Goal: Navigation & Orientation: Find specific page/section

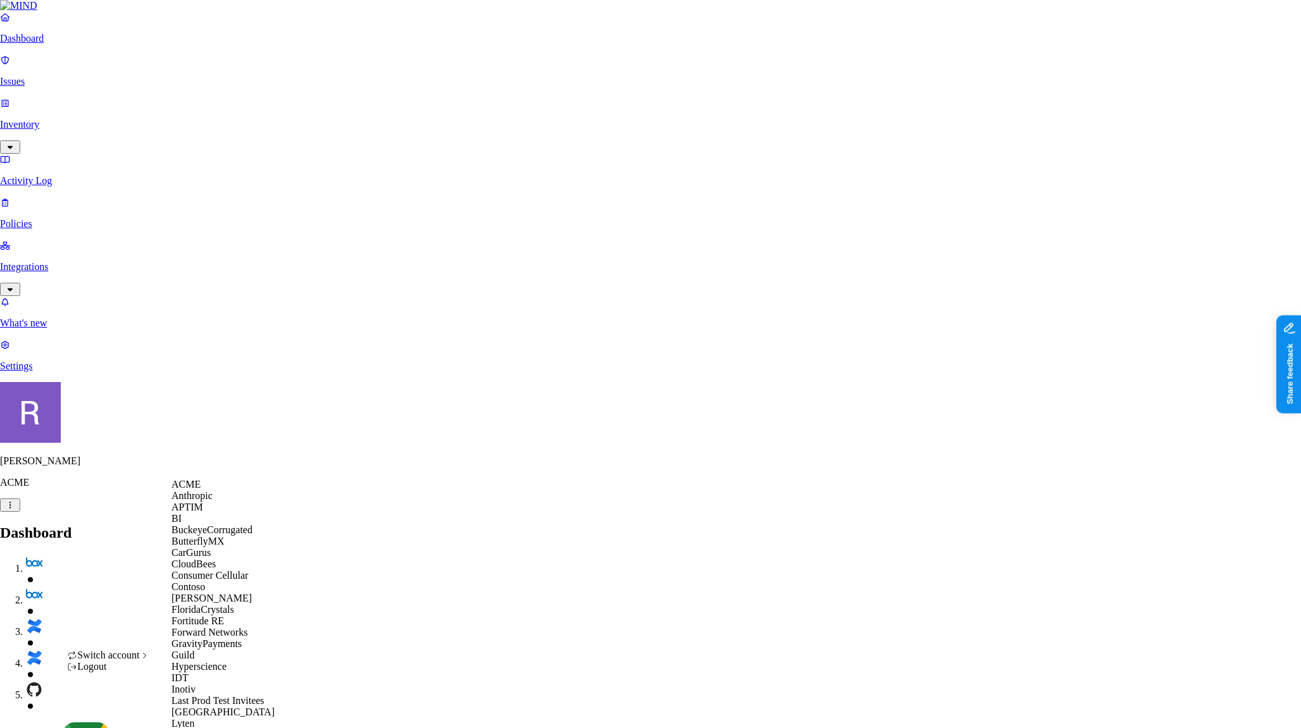
scroll to position [419, 0]
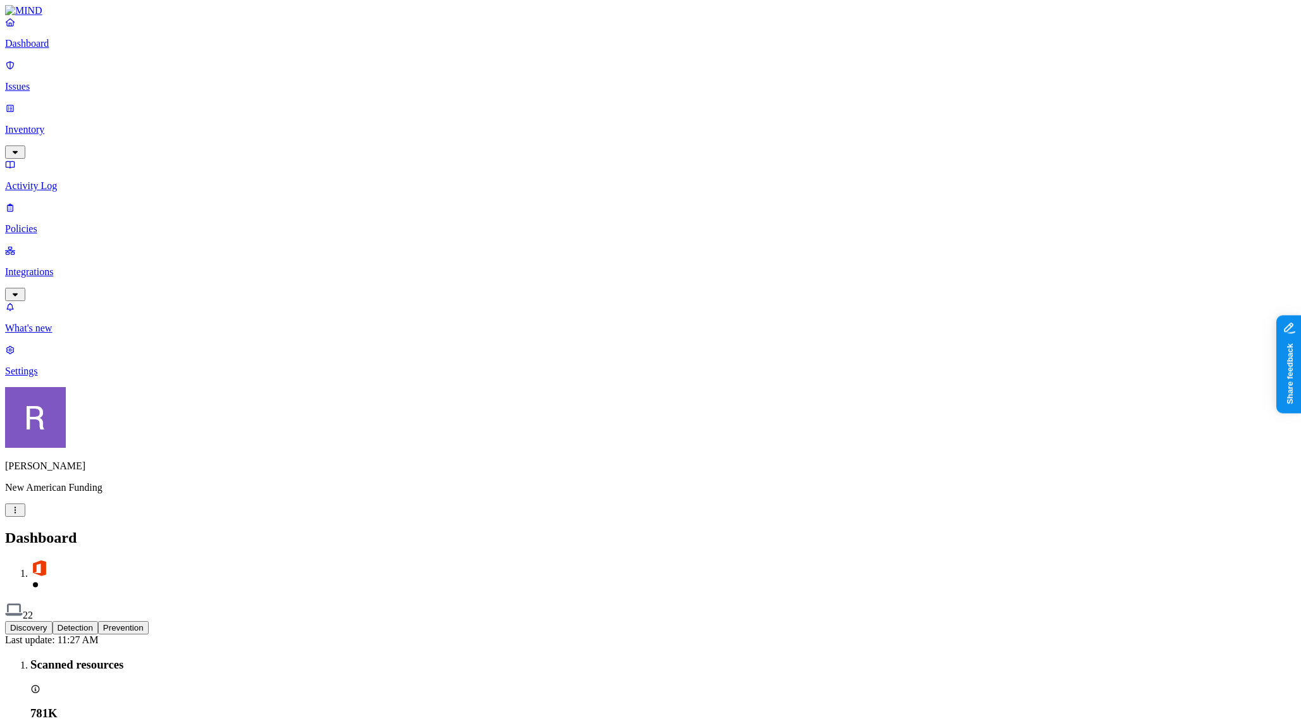
click at [54, 81] on p "Issues" at bounding box center [650, 86] width 1291 height 11
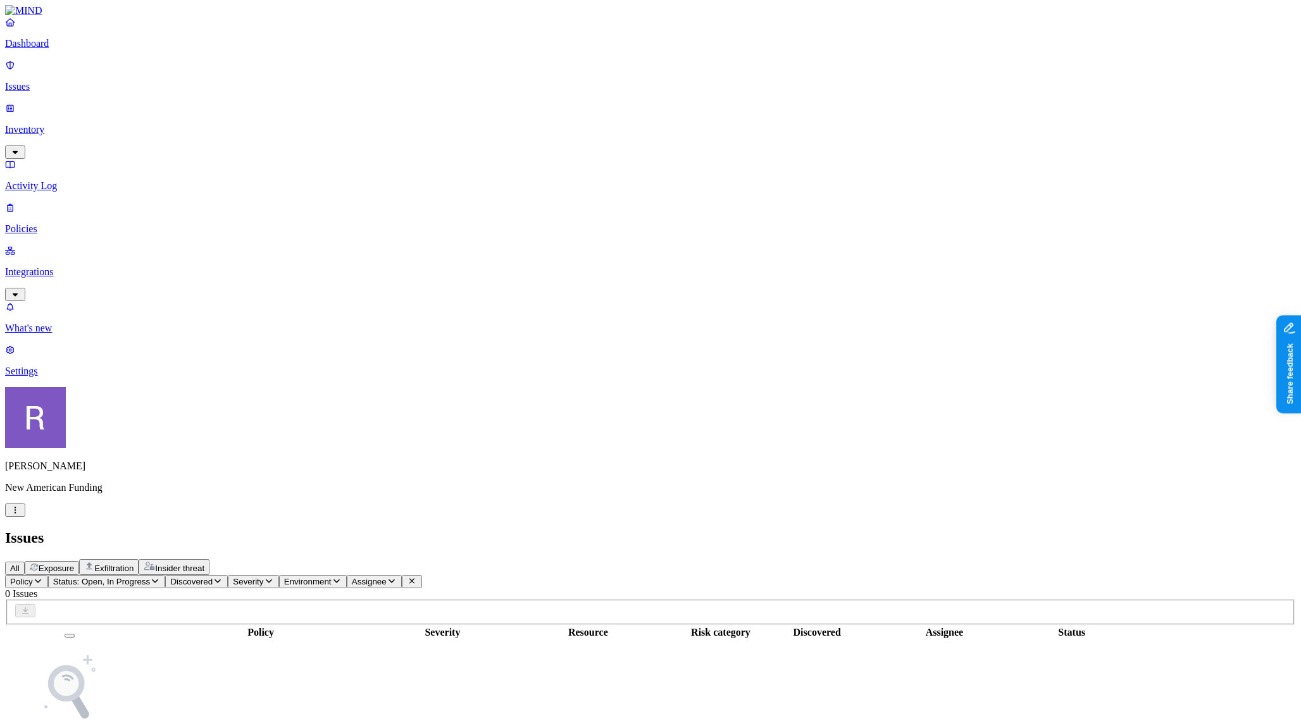
click at [69, 223] on p "Policies" at bounding box center [650, 228] width 1291 height 11
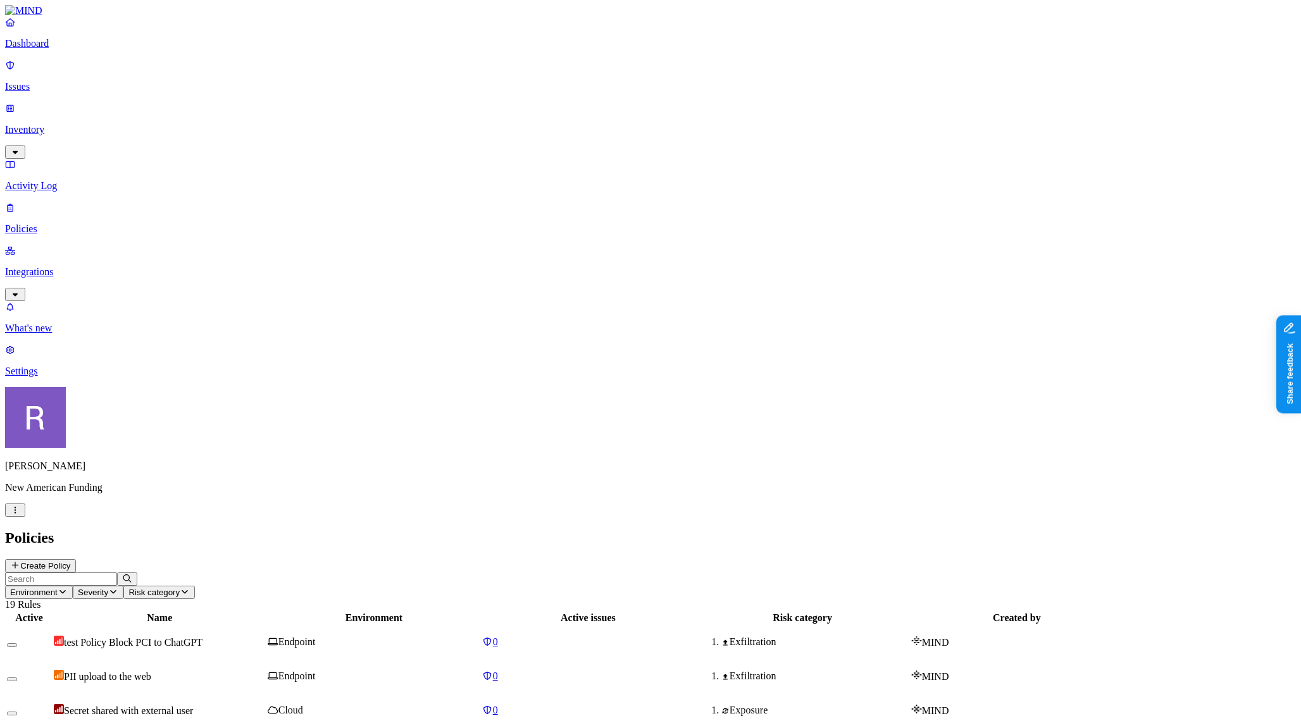
click at [58, 49] on p "Dashboard" at bounding box center [650, 43] width 1291 height 11
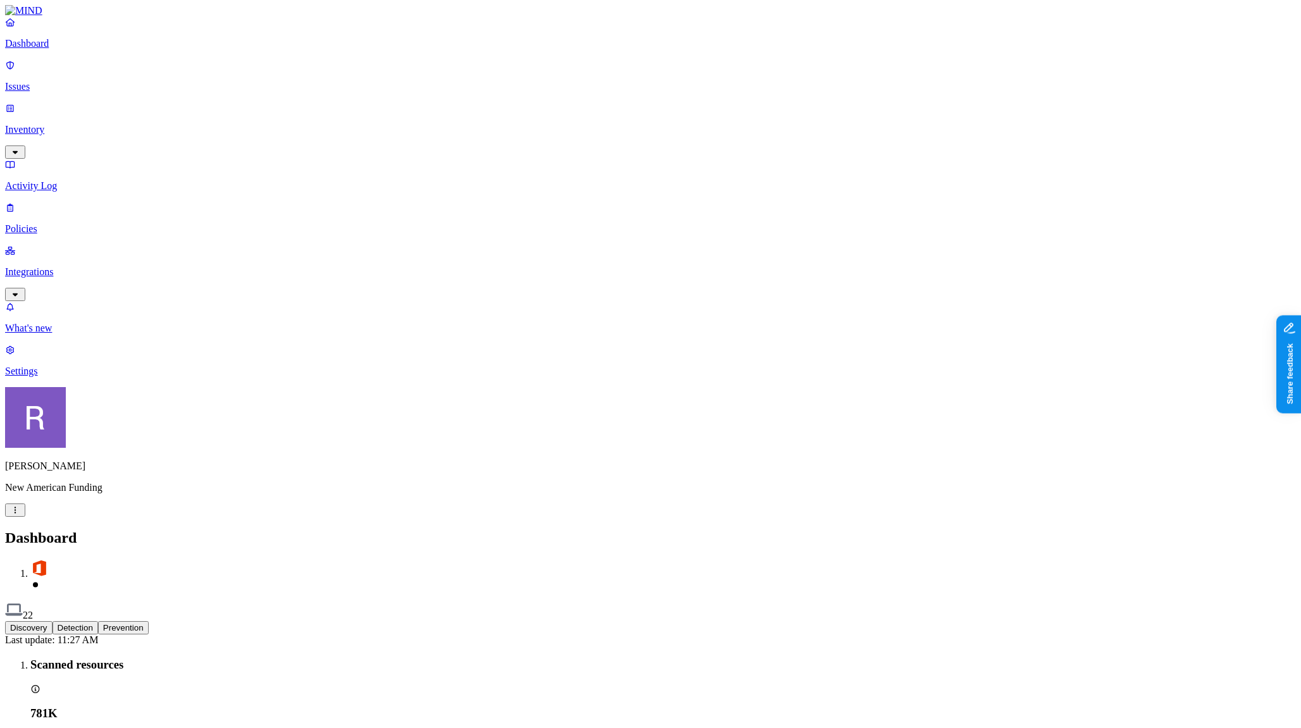
click at [52, 377] on p "Settings" at bounding box center [650, 371] width 1291 height 11
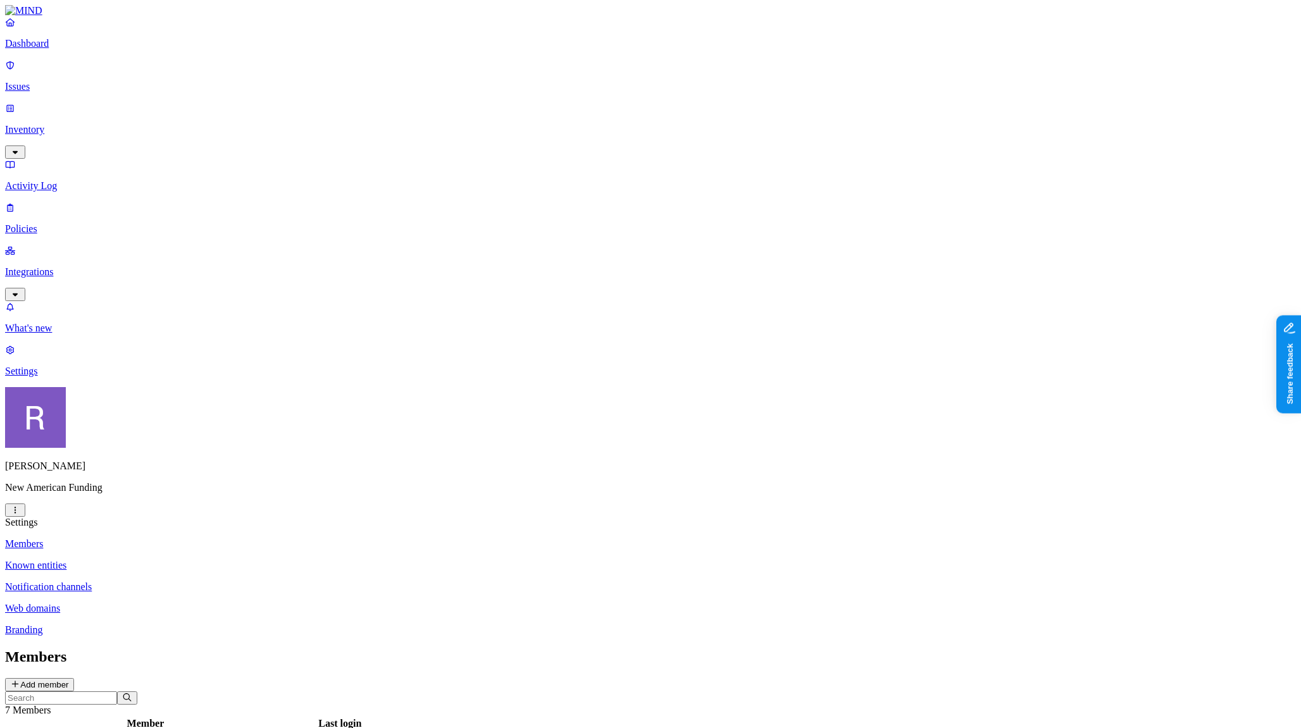
click at [70, 49] on p "Dashboard" at bounding box center [650, 43] width 1291 height 11
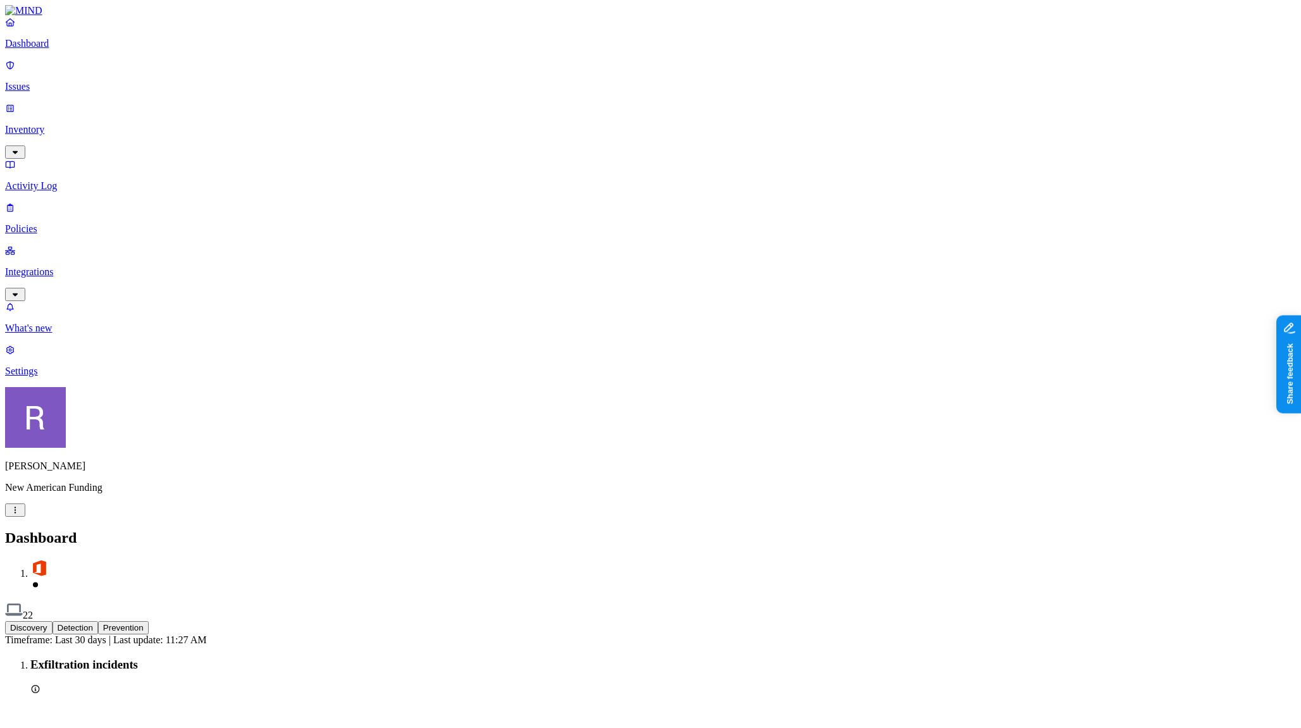
click at [149, 621] on button "Prevention" at bounding box center [123, 627] width 51 height 13
drag, startPoint x: 294, startPoint y: 309, endPoint x: 347, endPoint y: 314, distance: 54.0
drag, startPoint x: 346, startPoint y: 311, endPoint x: 288, endPoint y: 310, distance: 57.6
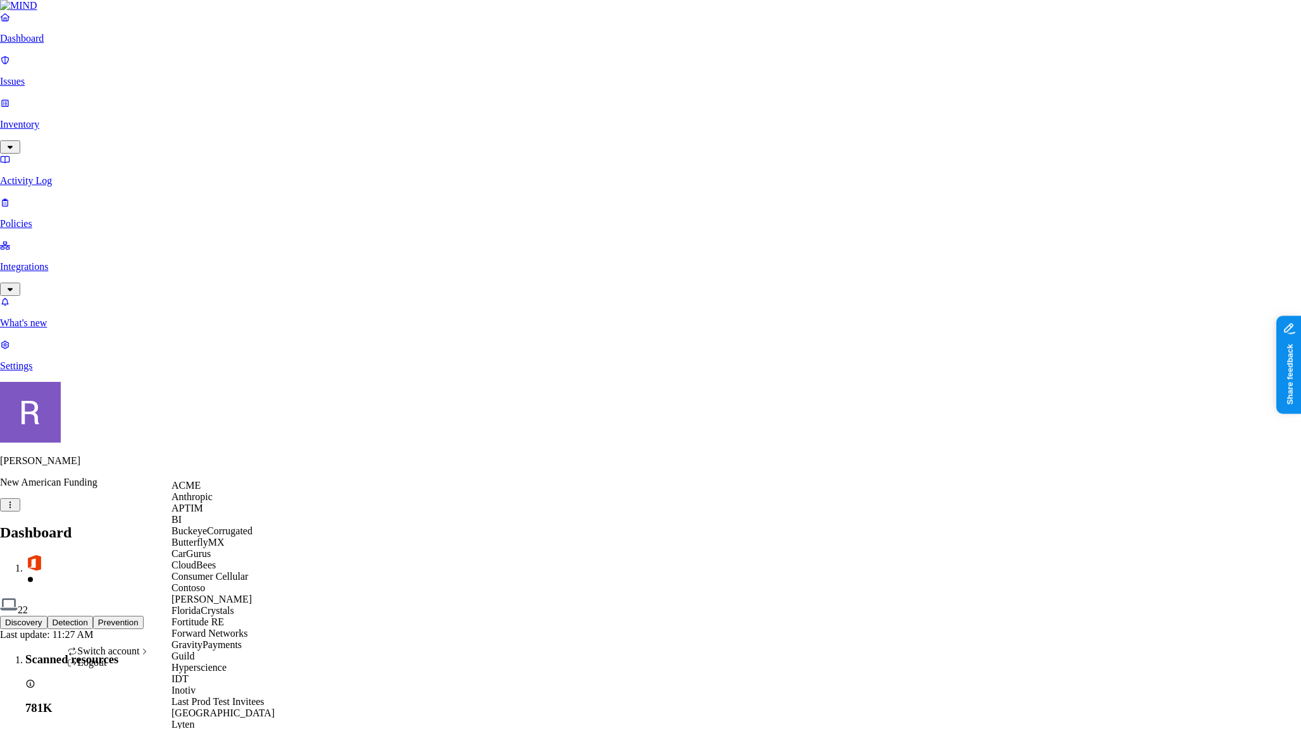
click at [228, 490] on div "ACME" at bounding box center [232, 485] width 123 height 11
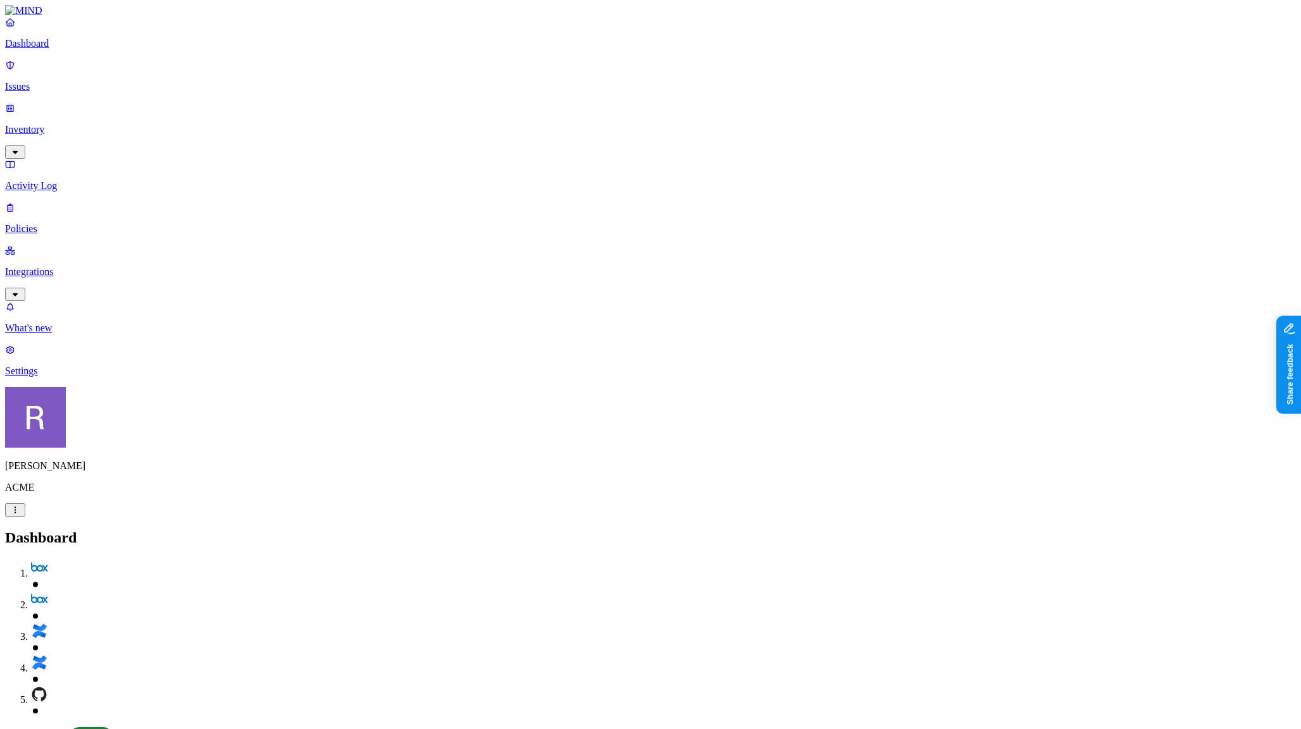
click at [82, 266] on p "Integrations" at bounding box center [650, 271] width 1291 height 11
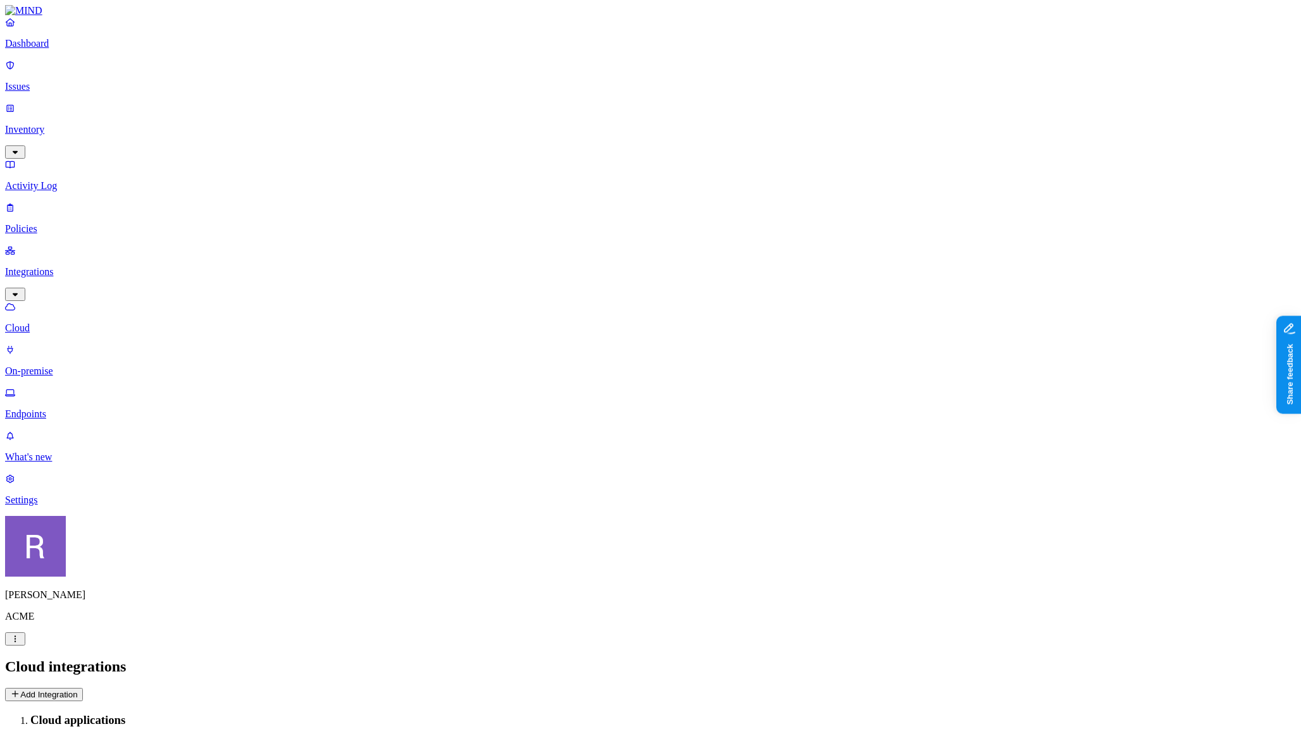
click at [83, 688] on button "Add Integration" at bounding box center [44, 694] width 78 height 13
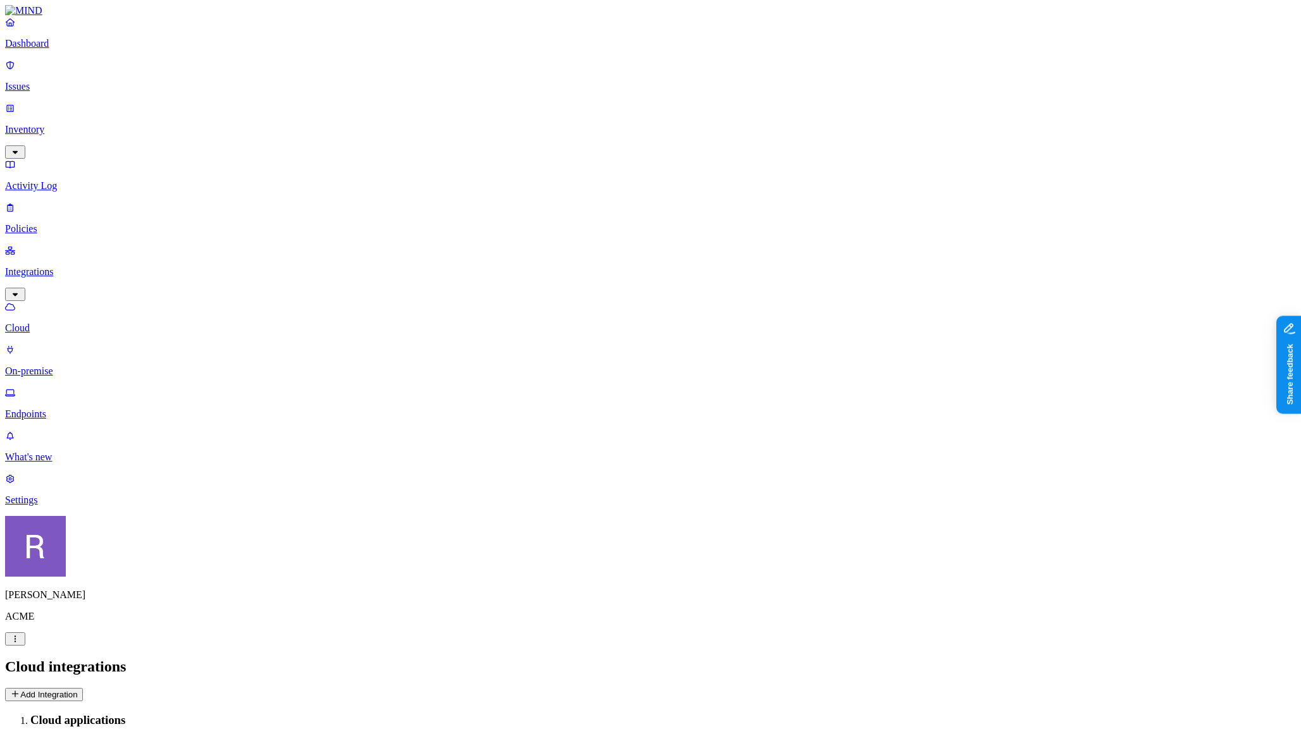
click at [87, 323] on p "Cloud" at bounding box center [650, 328] width 1291 height 11
click at [73, 266] on p "Integrations" at bounding box center [650, 271] width 1291 height 11
click at [18, 293] on icon "button" at bounding box center [15, 294] width 5 height 3
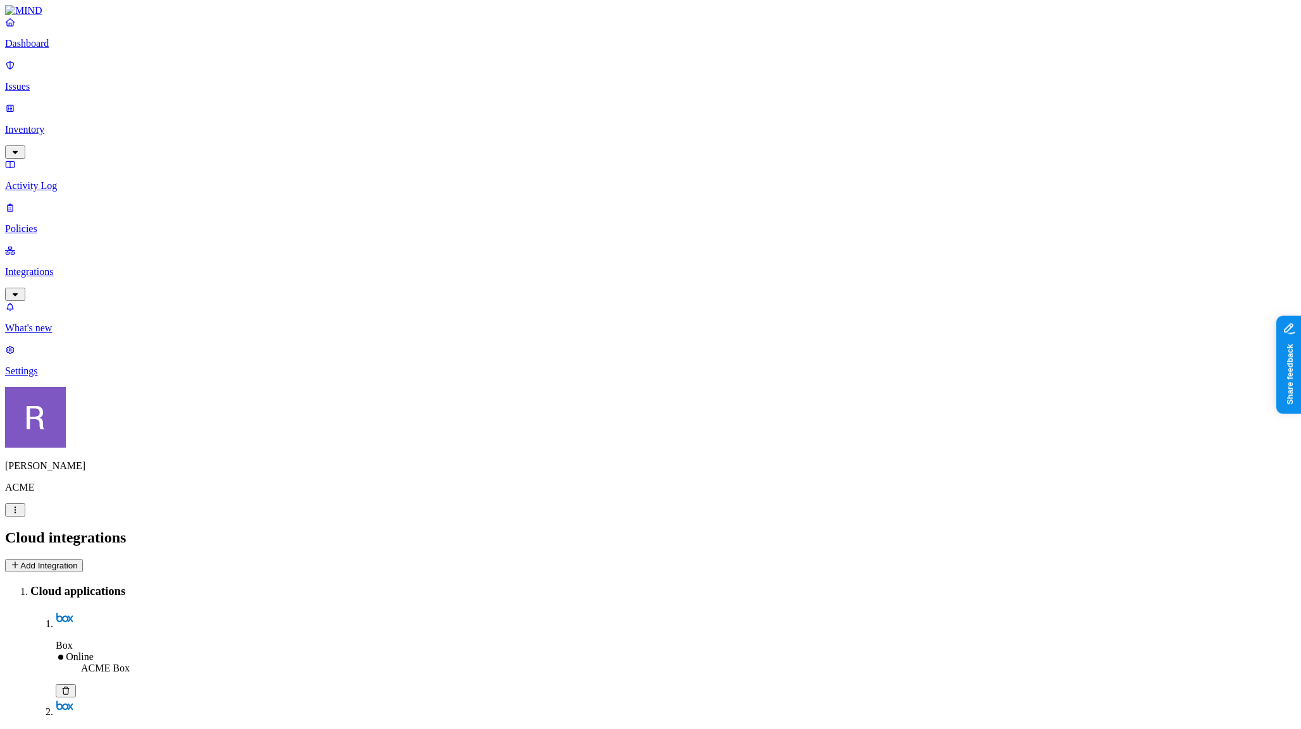
click at [72, 49] on p "Dashboard" at bounding box center [650, 43] width 1291 height 11
click at [61, 124] on p "Inventory" at bounding box center [650, 129] width 1291 height 11
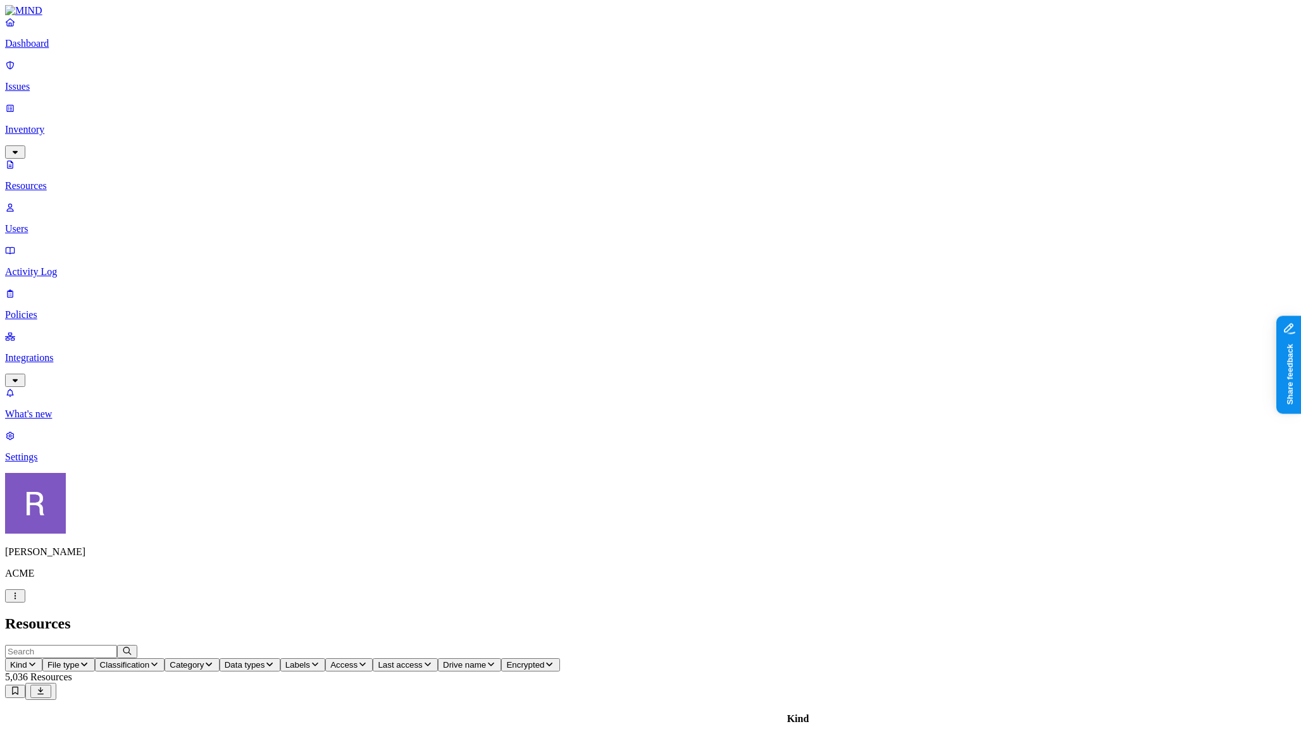
click at [49, 81] on p "Issues" at bounding box center [650, 86] width 1291 height 11
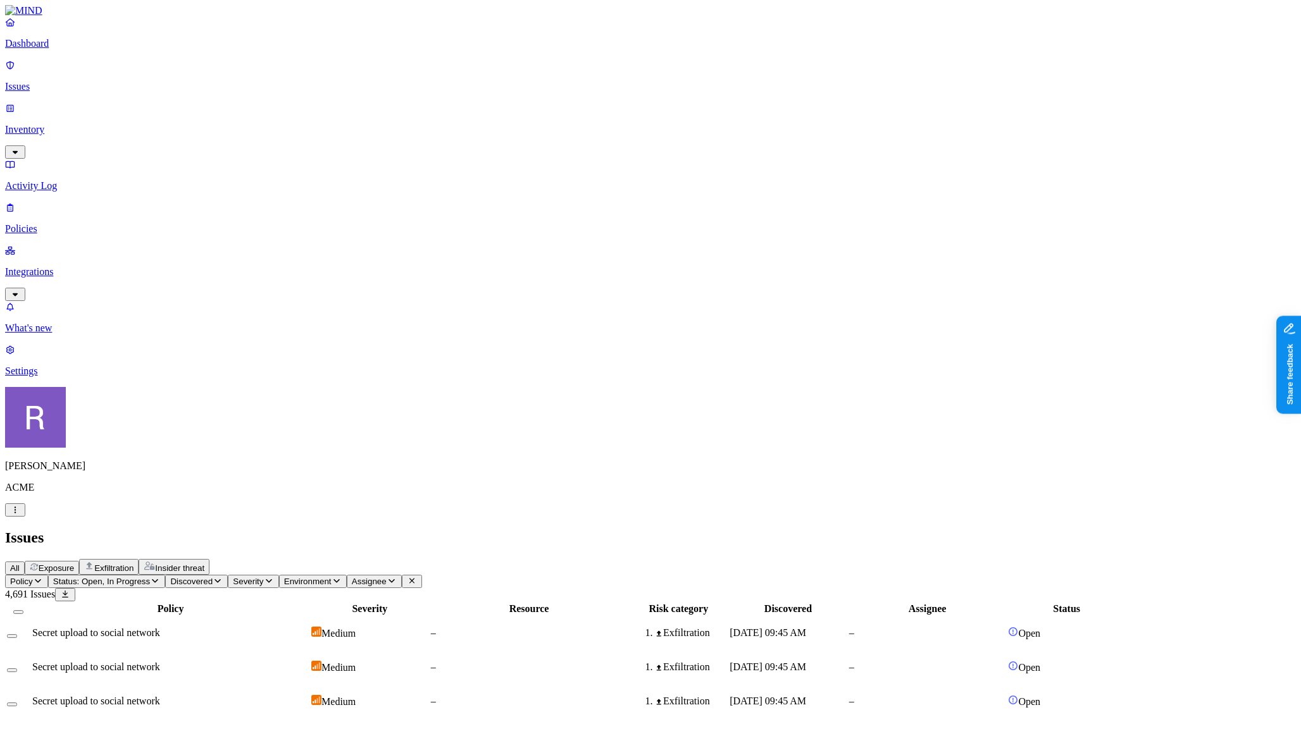
click at [74, 49] on link "Dashboard" at bounding box center [650, 32] width 1291 height 33
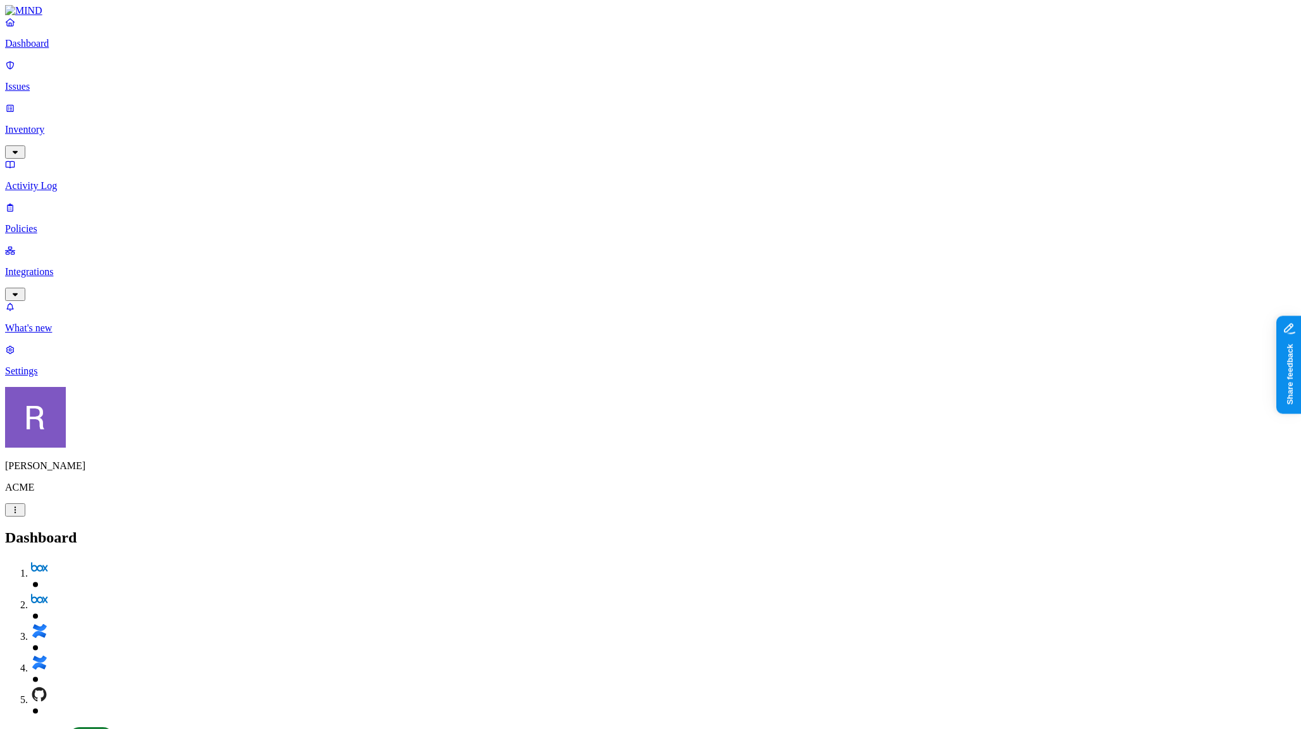
click at [66, 266] on p "Integrations" at bounding box center [650, 271] width 1291 height 11
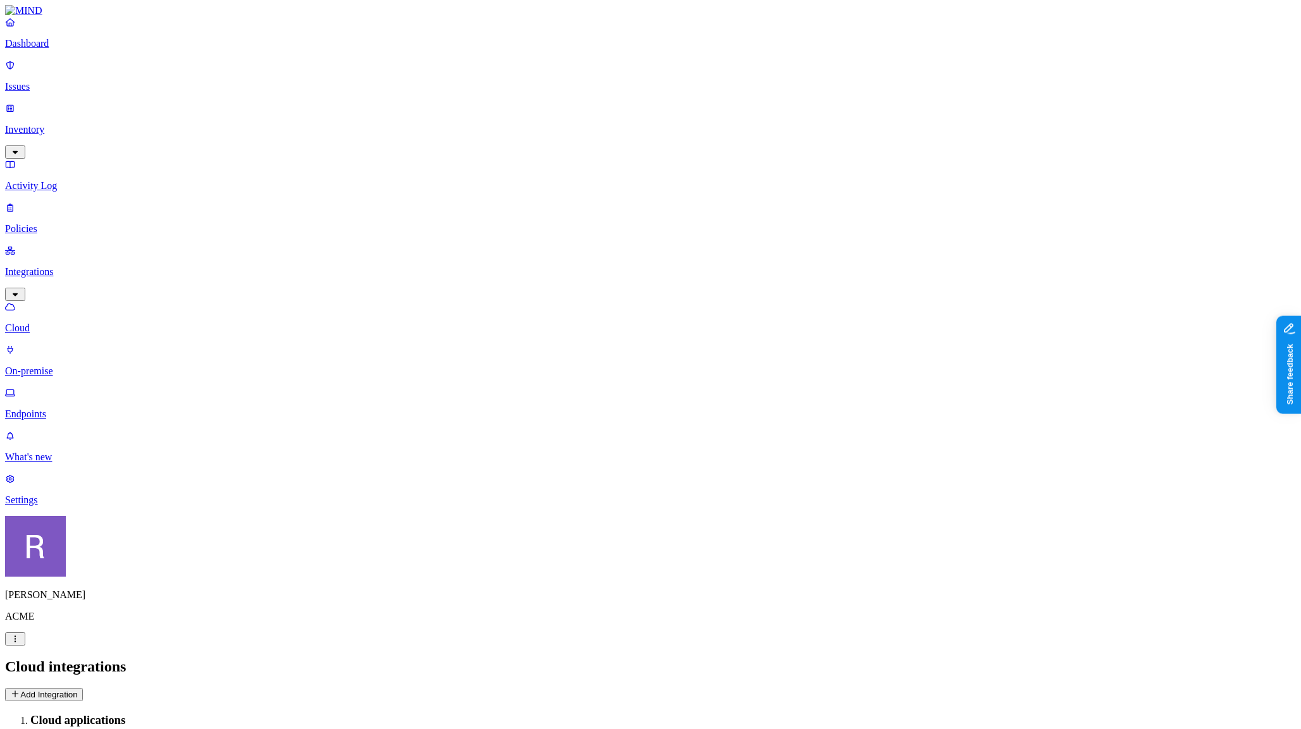
click at [27, 49] on link "Dashboard" at bounding box center [650, 32] width 1291 height 33
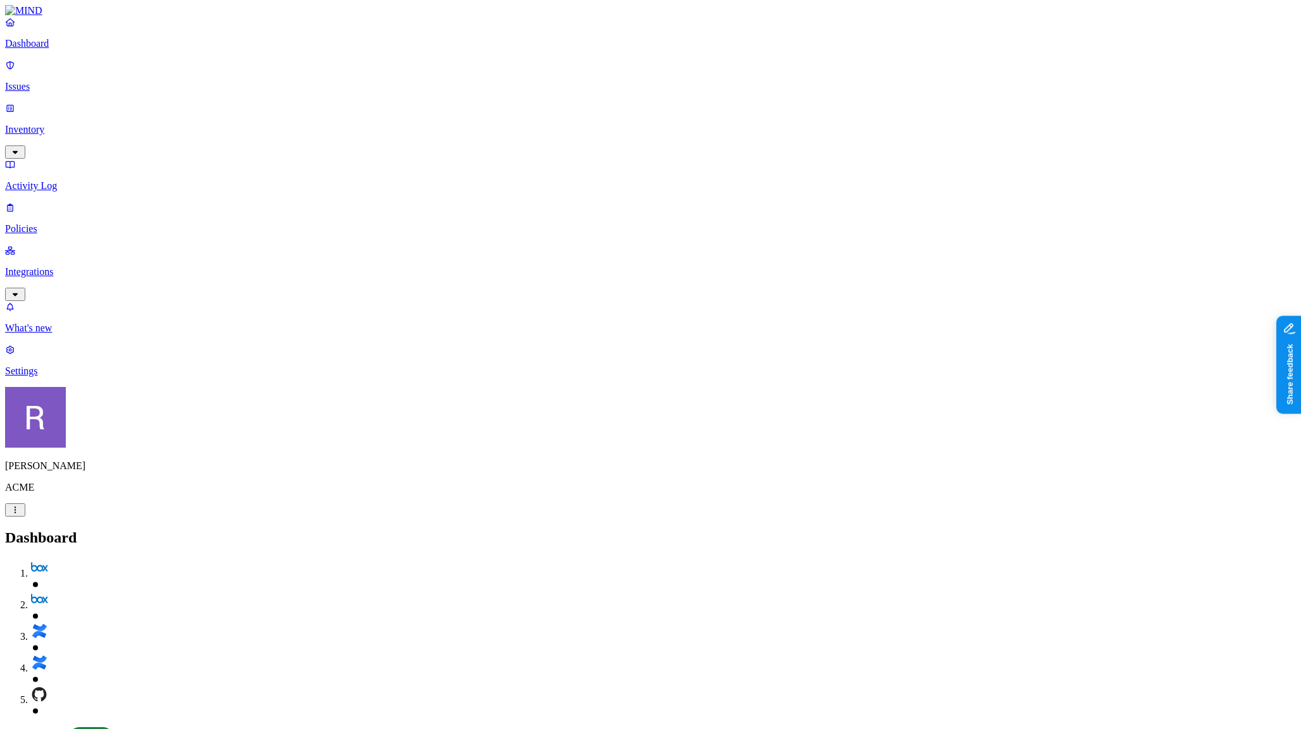
click at [59, 124] on p "Inventory" at bounding box center [650, 129] width 1291 height 11
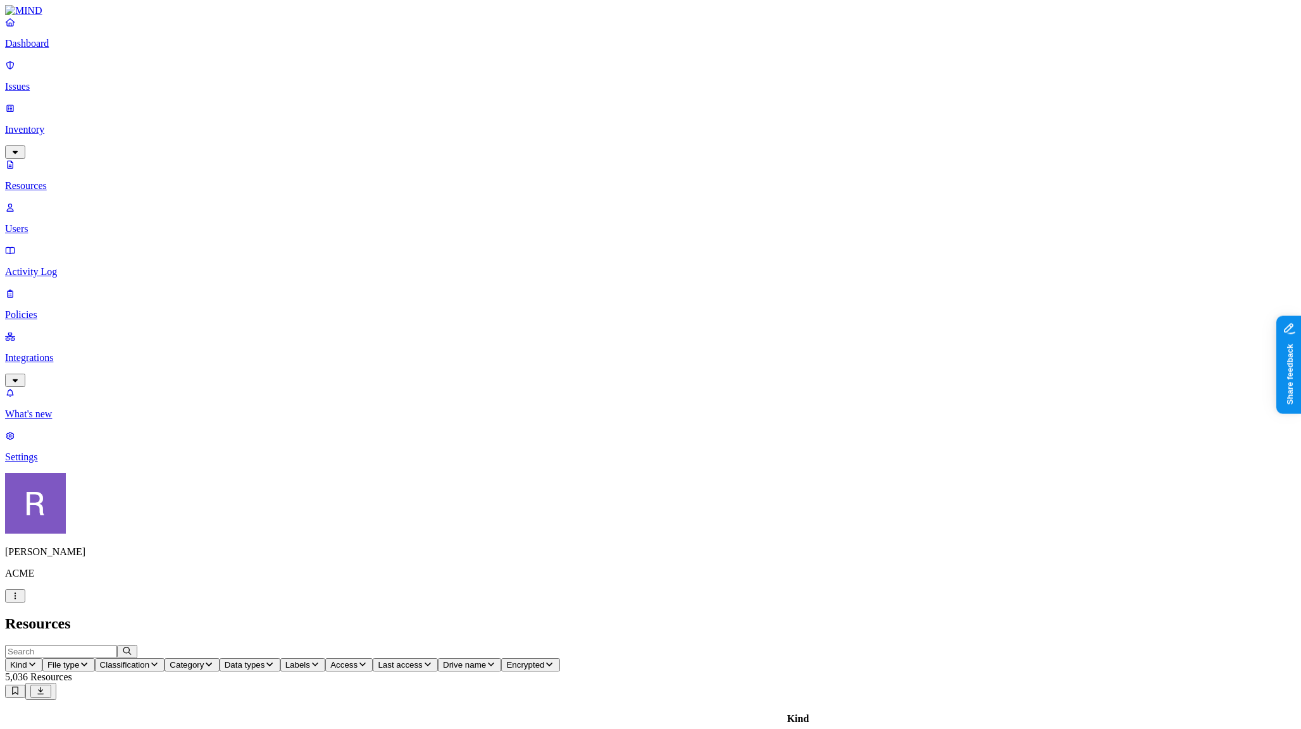
click at [265, 660] on span "Data types" at bounding box center [245, 664] width 40 height 9
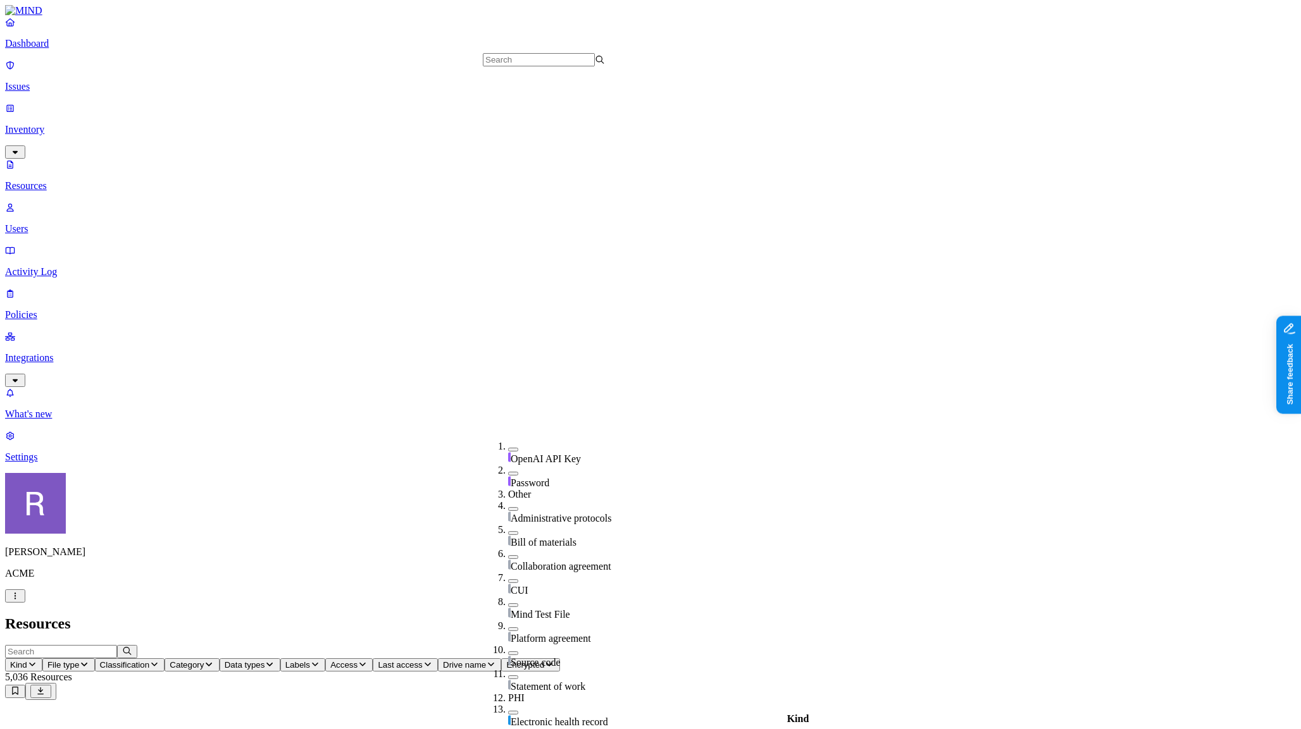
scroll to position [491, 0]
click at [508, 707] on button "button" at bounding box center [513, 709] width 10 height 4
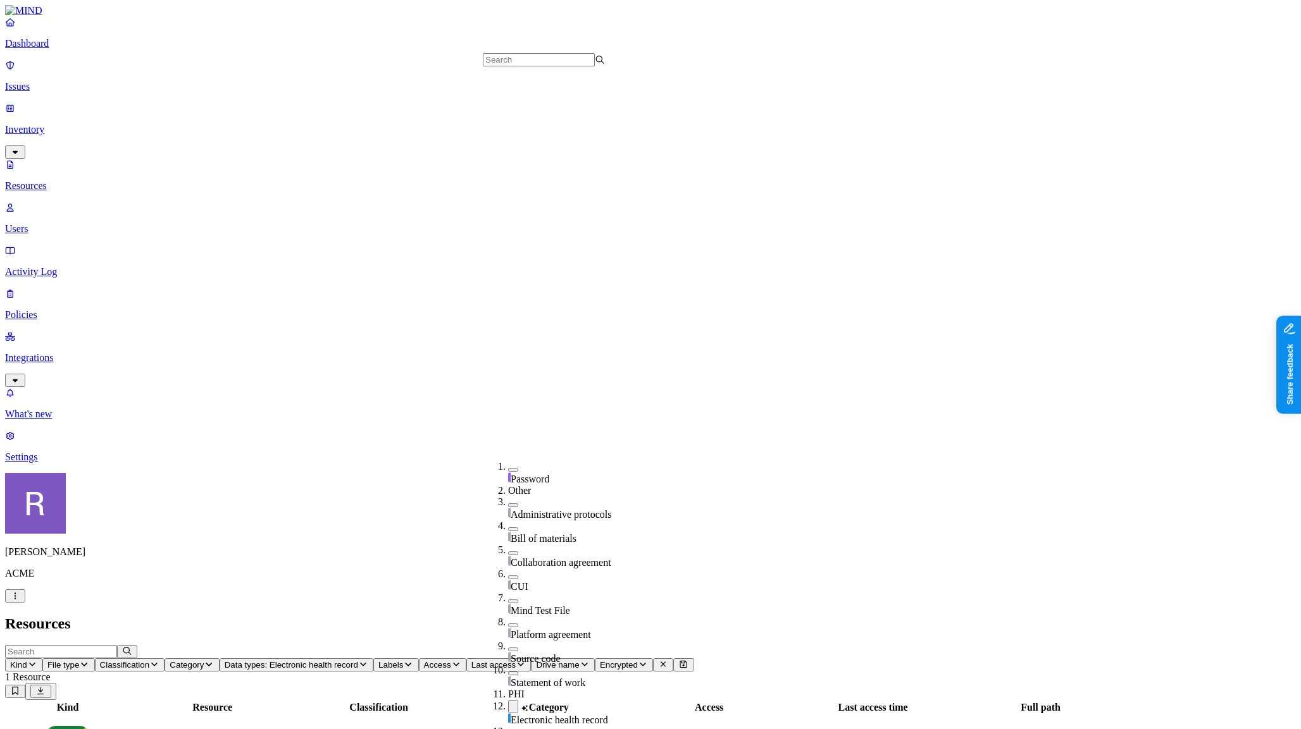
click at [508, 729] on button "button" at bounding box center [513, 735] width 10 height 4
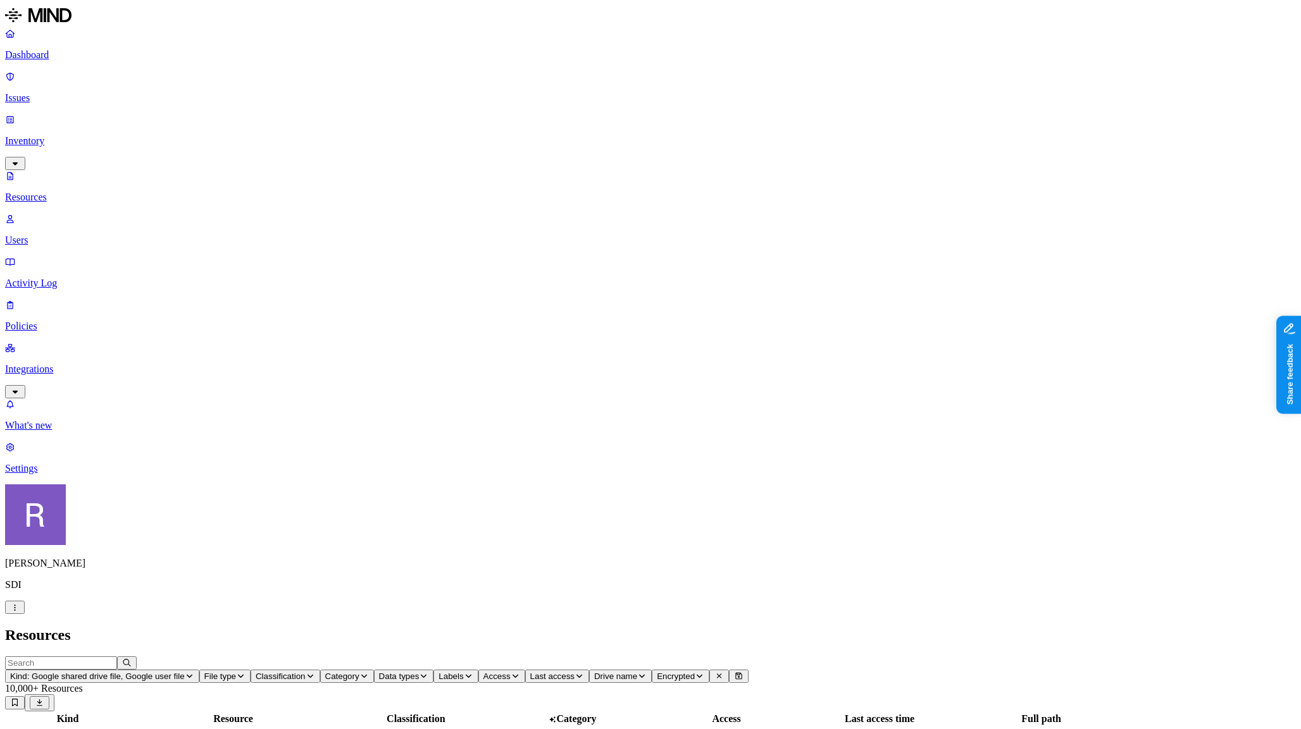
click at [61, 92] on p "Issues" at bounding box center [650, 97] width 1291 height 11
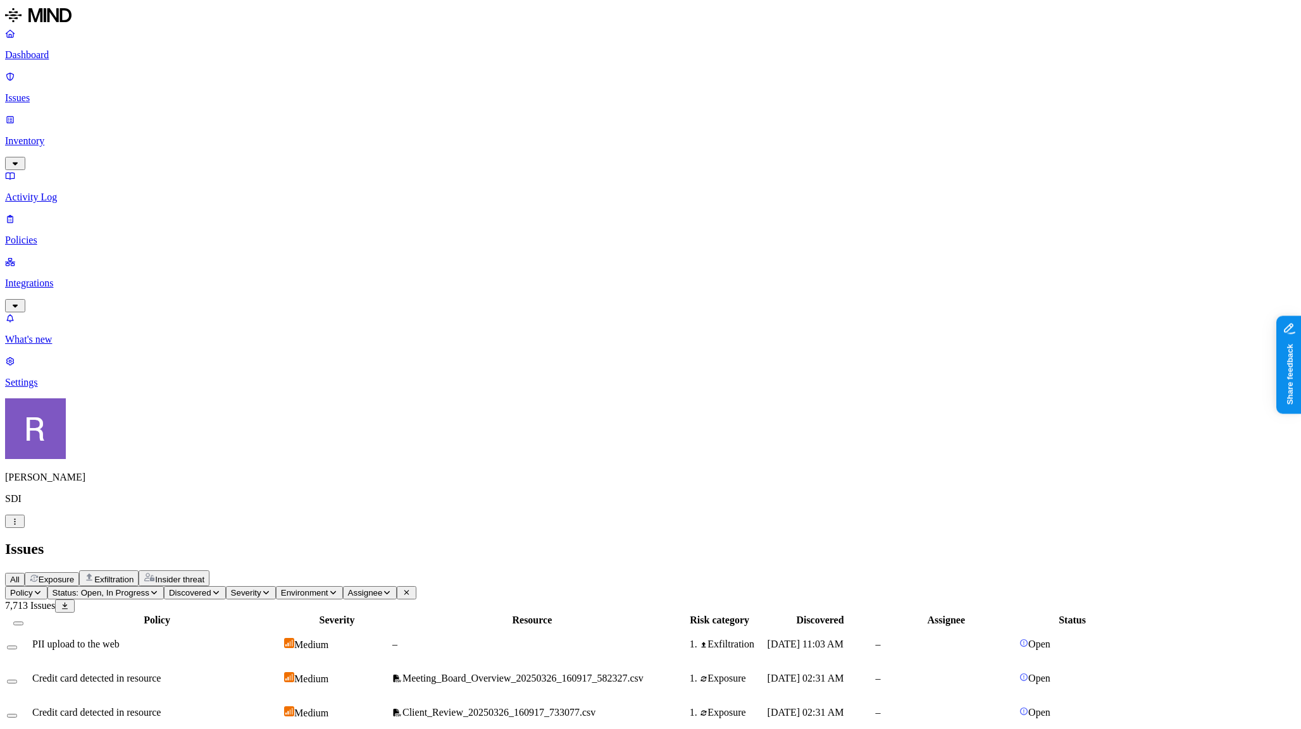
click at [74, 575] on span "Exposure" at bounding box center [56, 579] width 35 height 9
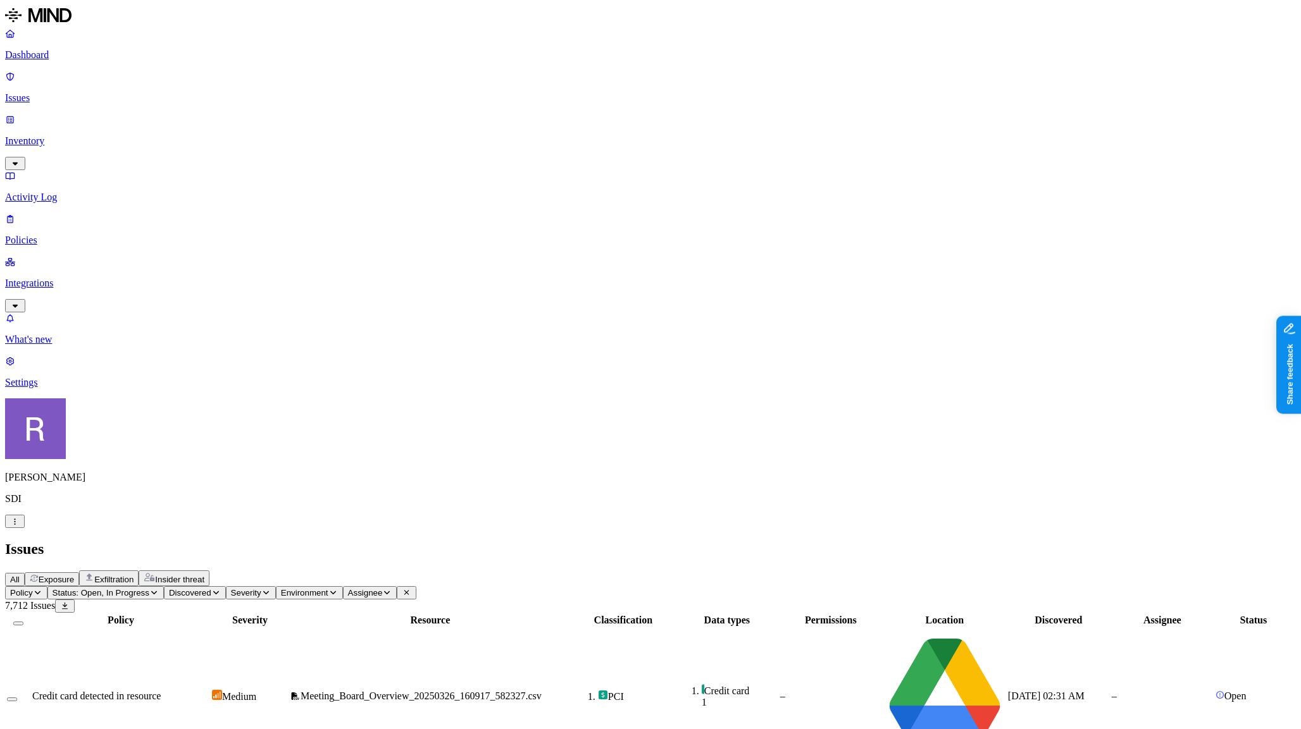
scroll to position [185, 0]
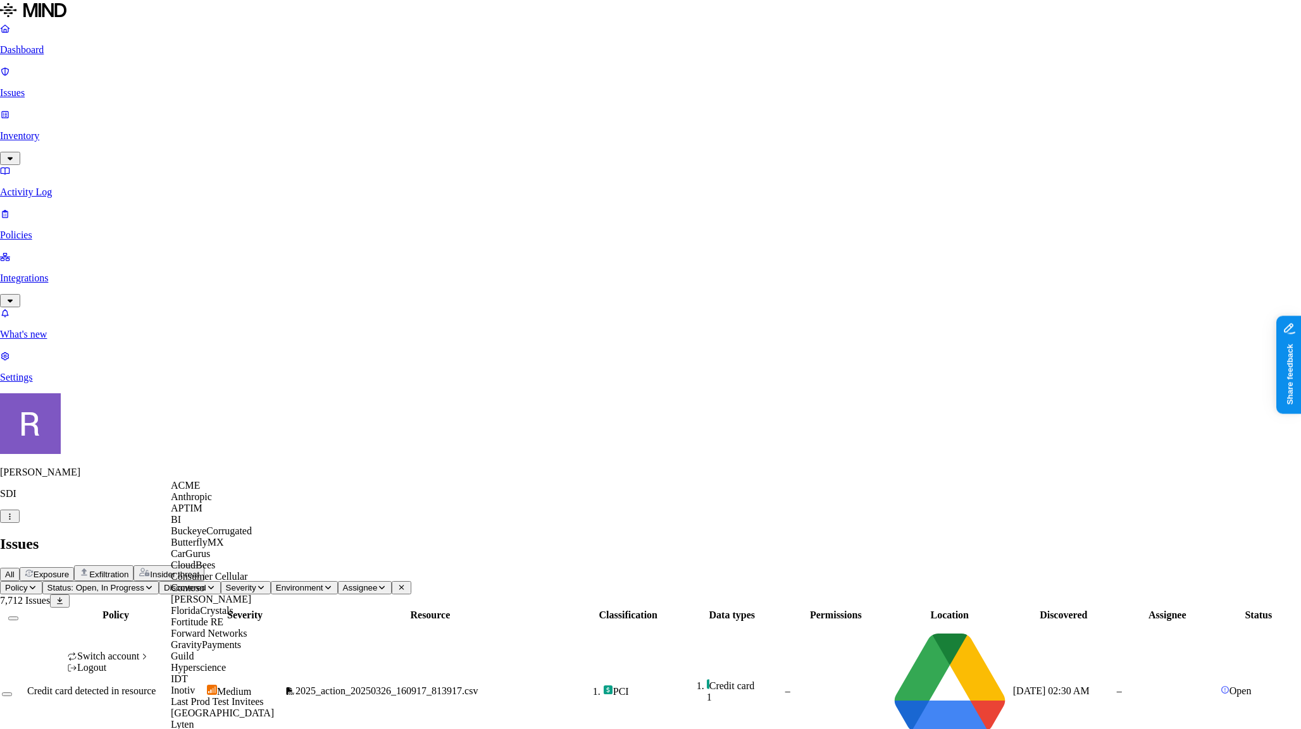
click at [192, 492] on div "ACME" at bounding box center [232, 485] width 123 height 11
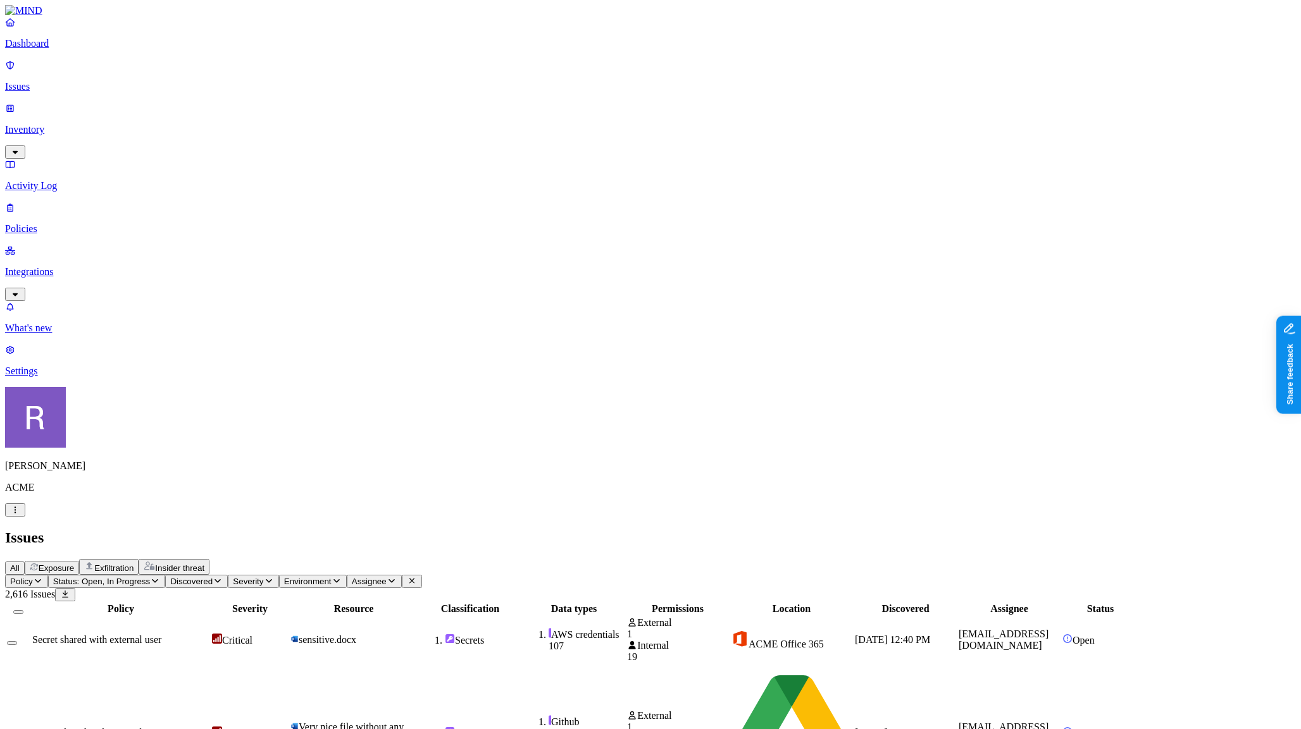
scroll to position [296, 0]
